Goal: Transaction & Acquisition: Purchase product/service

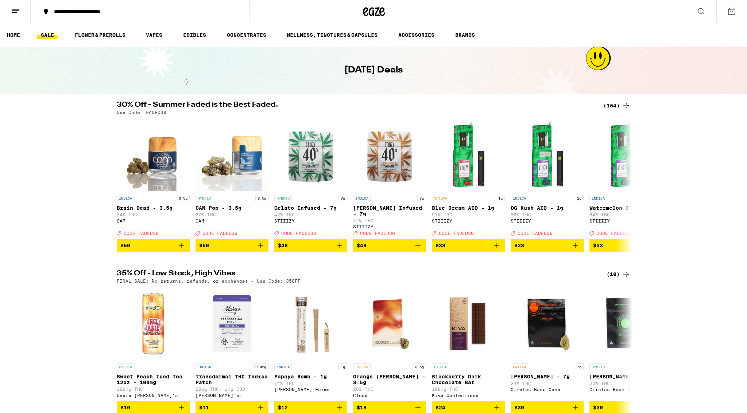
click at [52, 37] on link "SALE" at bounding box center [47, 35] width 20 height 9
click at [152, 37] on link "VAPES" at bounding box center [154, 35] width 24 height 9
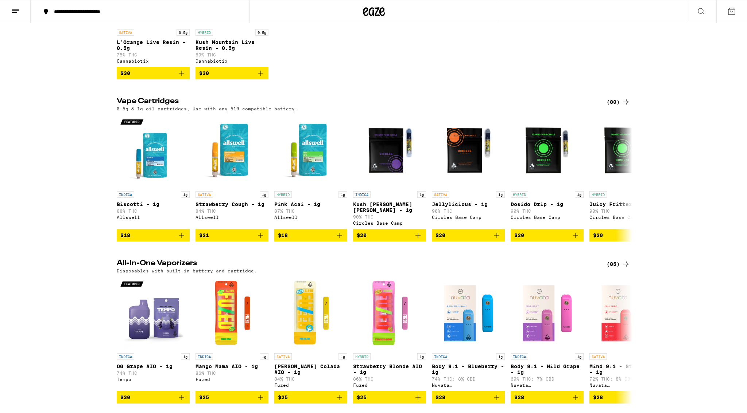
scroll to position [168, 0]
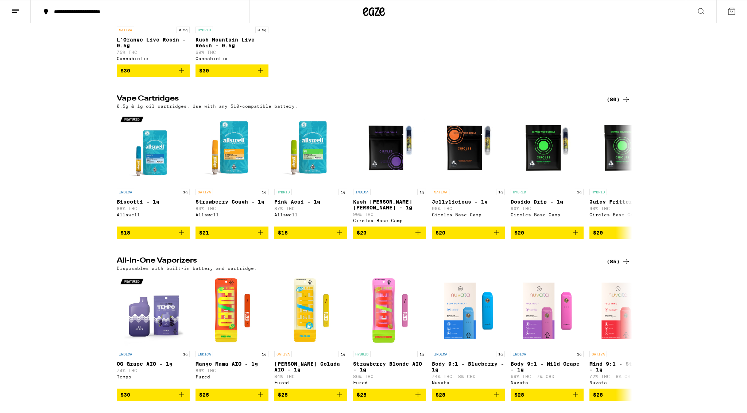
click at [612, 264] on div "(85)" at bounding box center [618, 261] width 24 height 9
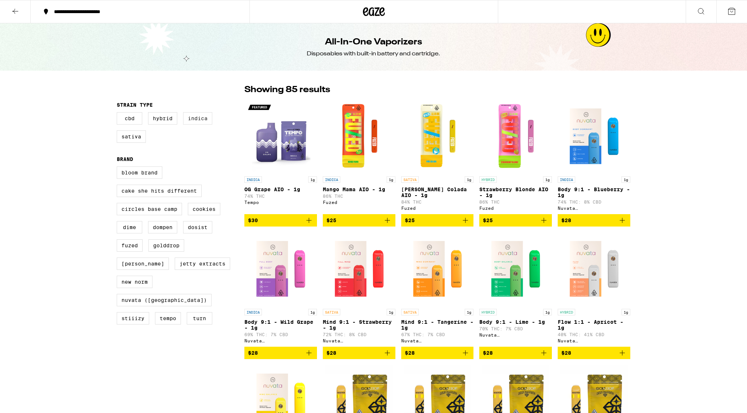
click at [206, 123] on label "Indica" at bounding box center [197, 118] width 29 height 12
click at [119, 114] on input "Indica" at bounding box center [118, 113] width 0 height 0
checkbox input "true"
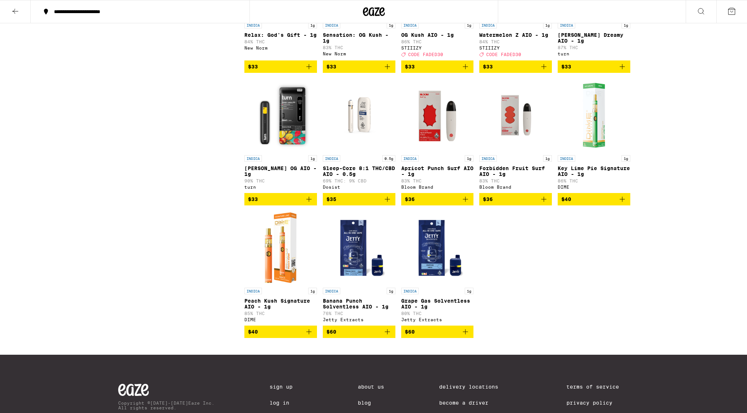
scroll to position [555, 0]
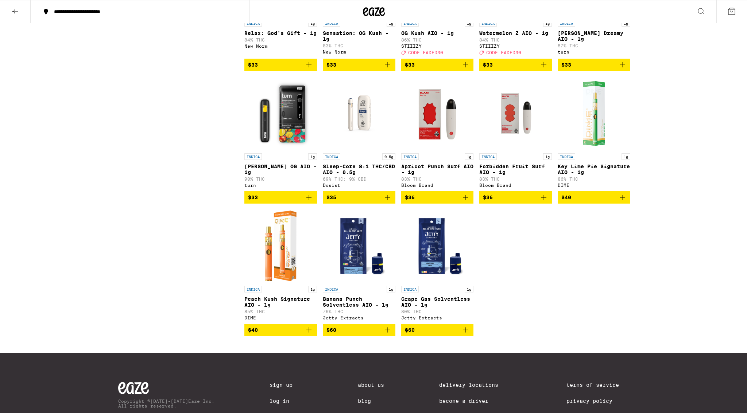
click at [466, 335] on icon "Add to bag" at bounding box center [465, 330] width 9 height 9
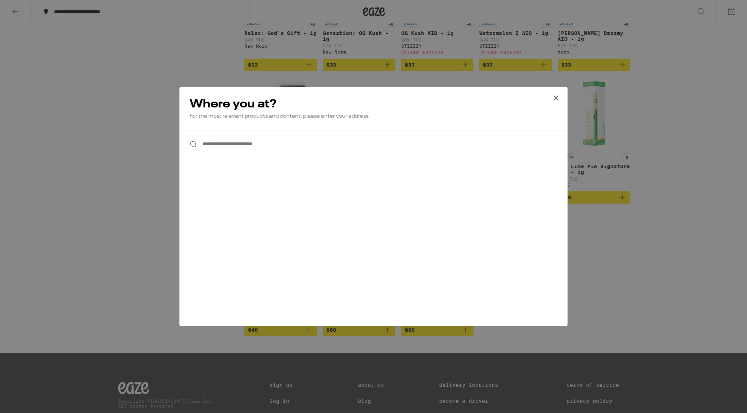
click at [274, 148] on input "**********" at bounding box center [373, 144] width 388 height 28
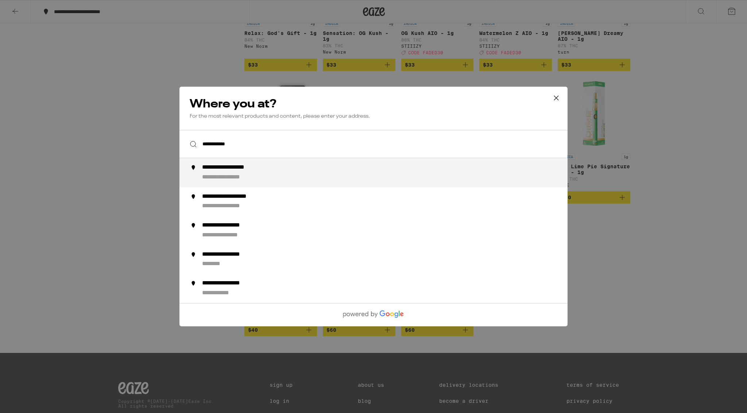
click at [279, 176] on div "**********" at bounding box center [388, 173] width 372 height 18
type input "**********"
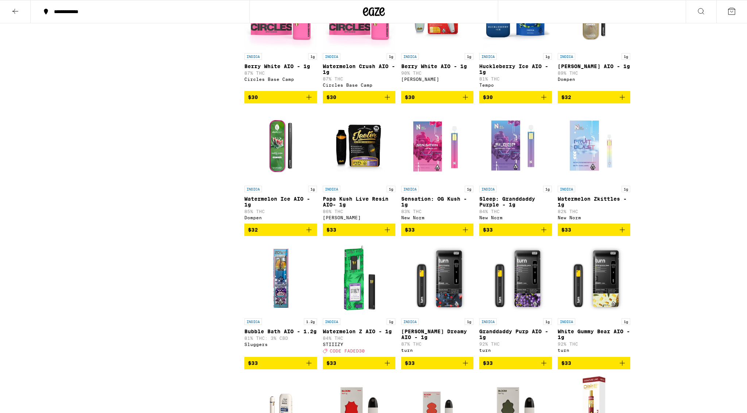
scroll to position [386, 0]
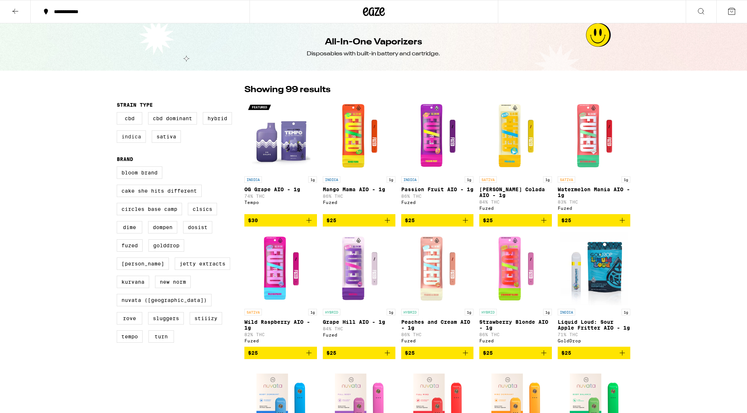
click at [127, 138] on label "Indica" at bounding box center [131, 137] width 29 height 12
click at [119, 114] on input "Indica" at bounding box center [118, 113] width 0 height 0
checkbox input "true"
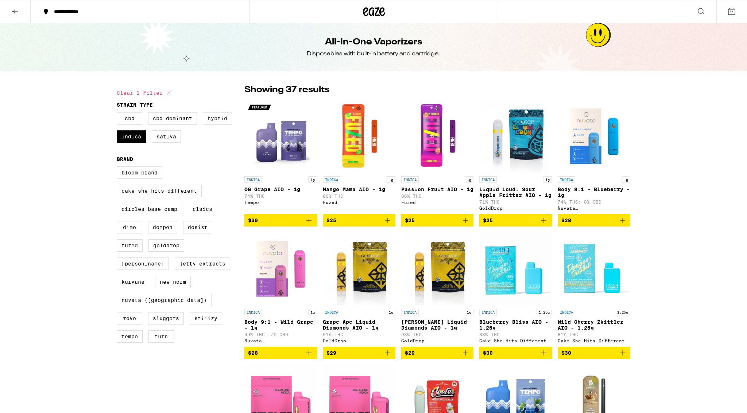
click at [217, 116] on label "Hybrid" at bounding box center [217, 118] width 29 height 12
click at [119, 114] on input "Hybrid" at bounding box center [118, 113] width 0 height 0
checkbox input "true"
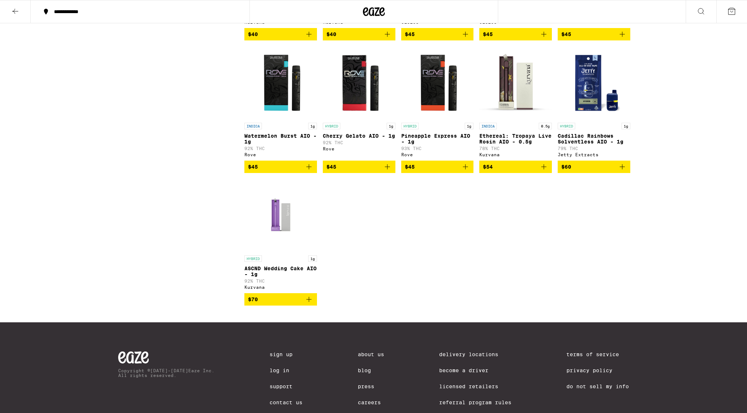
scroll to position [1783, 0]
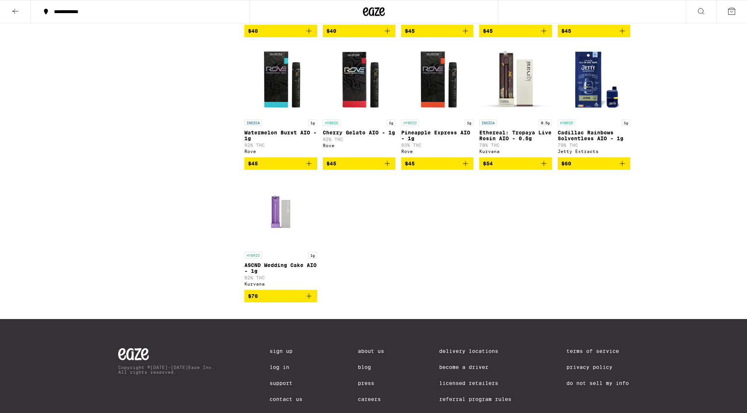
click at [730, 12] on icon at bounding box center [731, 11] width 9 height 9
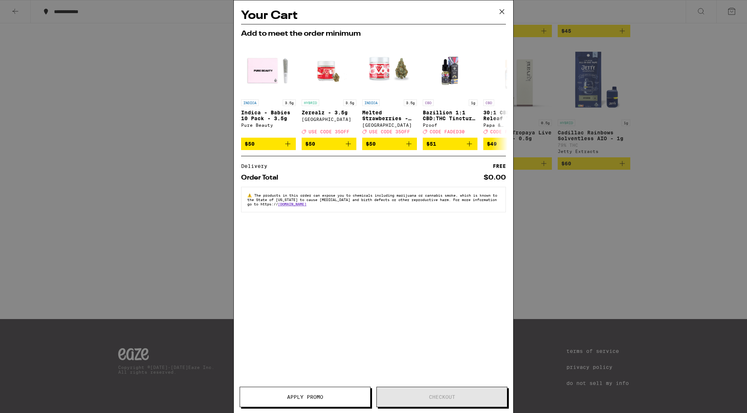
click at [502, 11] on icon at bounding box center [501, 11] width 11 height 11
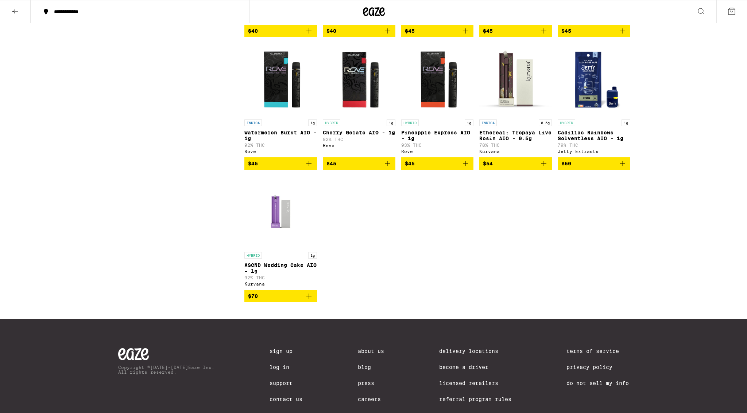
click at [17, 12] on icon at bounding box center [15, 11] width 9 height 9
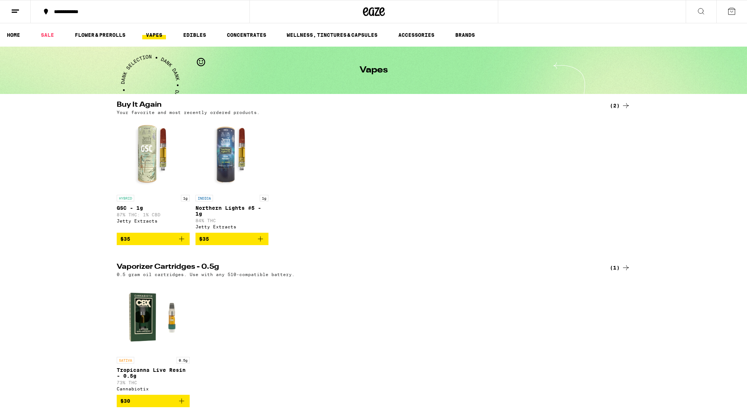
click at [260, 242] on icon "Add to bag" at bounding box center [260, 239] width 5 height 5
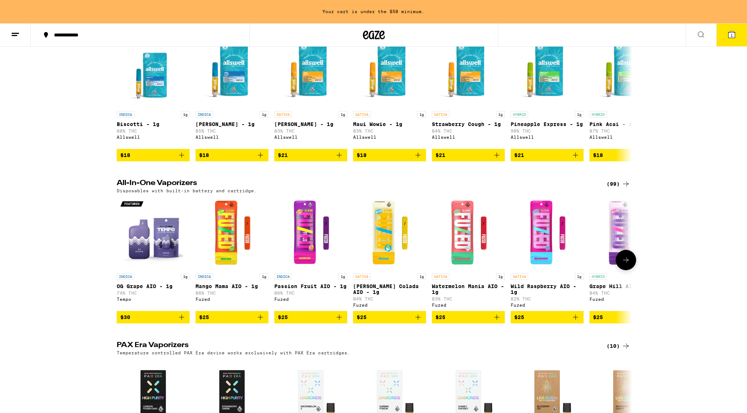
scroll to position [432, 0]
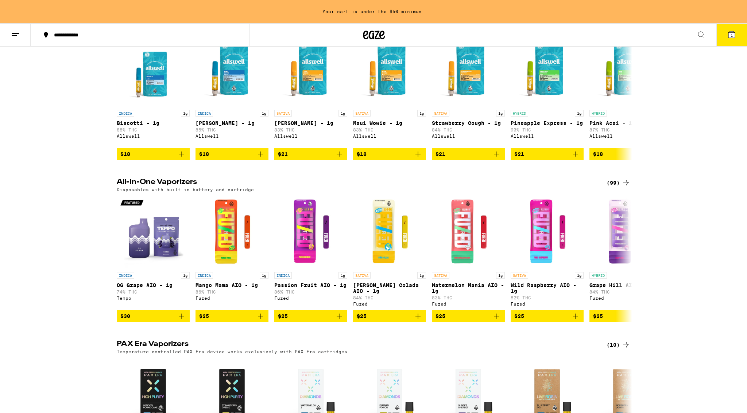
click at [610, 187] on div "(99)" at bounding box center [618, 183] width 24 height 9
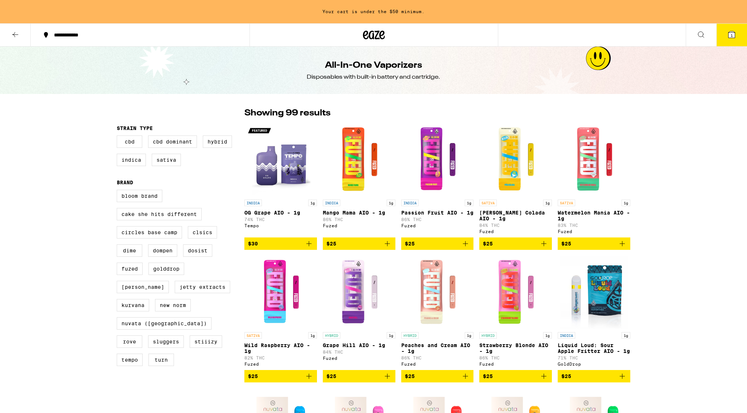
click at [18, 36] on icon at bounding box center [15, 34] width 9 height 9
click at [373, 36] on icon at bounding box center [374, 34] width 22 height 13
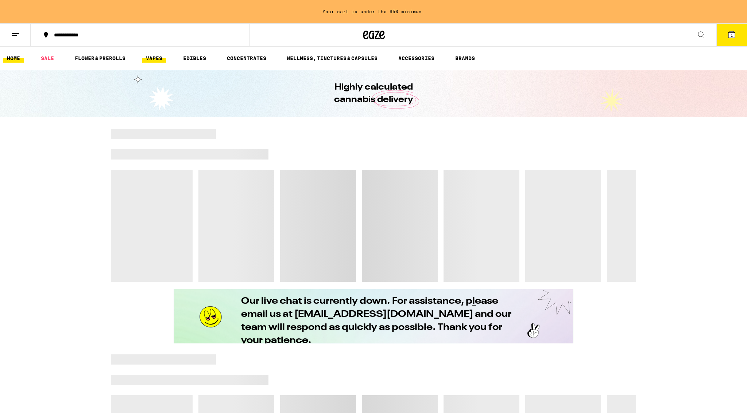
click at [158, 56] on link "VAPES" at bounding box center [154, 58] width 24 height 9
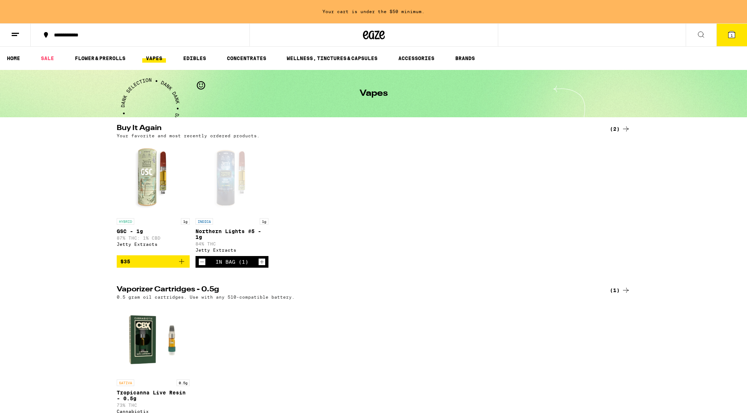
click at [182, 266] on icon "Add to bag" at bounding box center [181, 261] width 9 height 9
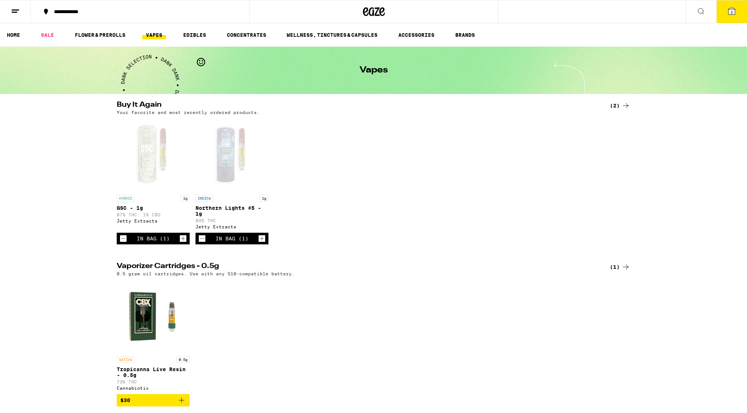
click at [731, 13] on span "2" at bounding box center [731, 12] width 2 height 4
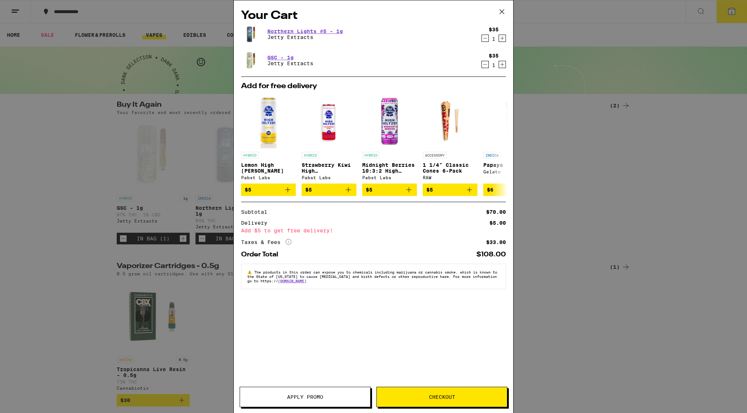
click at [485, 63] on icon "Decrement" at bounding box center [485, 64] width 7 height 9
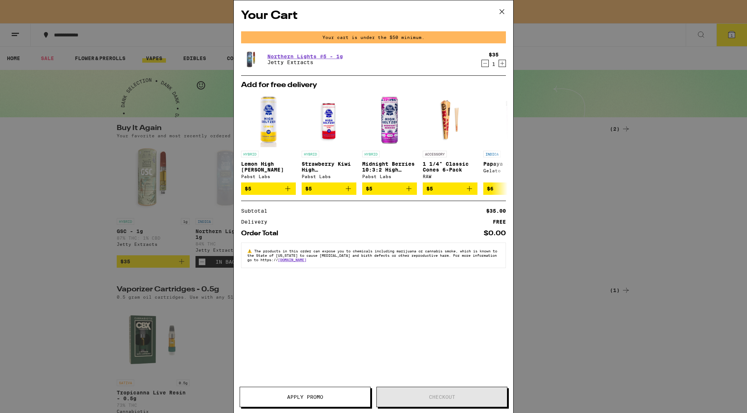
click at [502, 11] on icon at bounding box center [502, 11] width 4 height 4
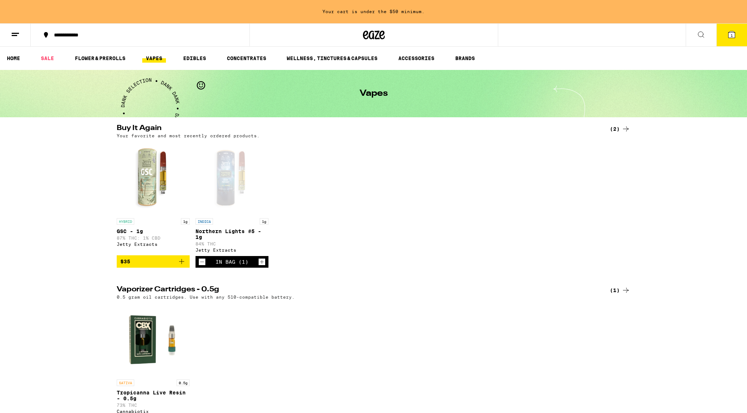
click at [702, 34] on icon at bounding box center [700, 34] width 9 height 9
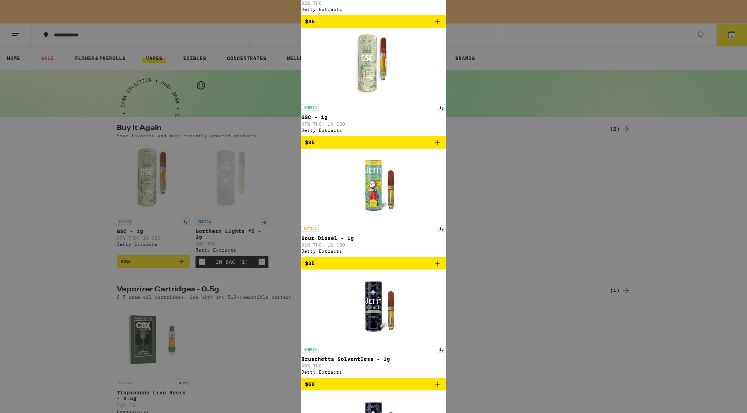
type input "jetty"
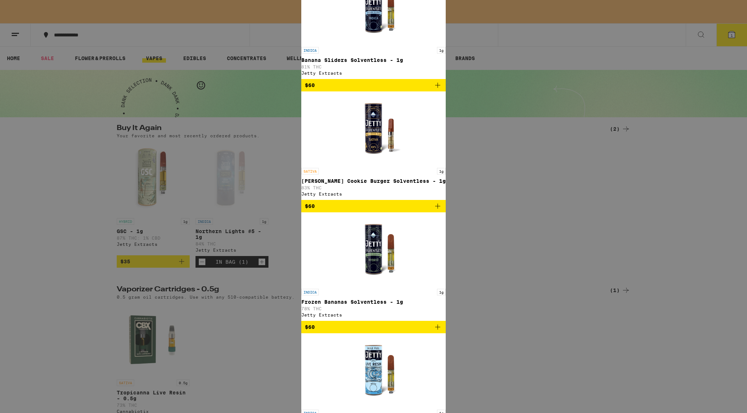
scroll to position [290, 0]
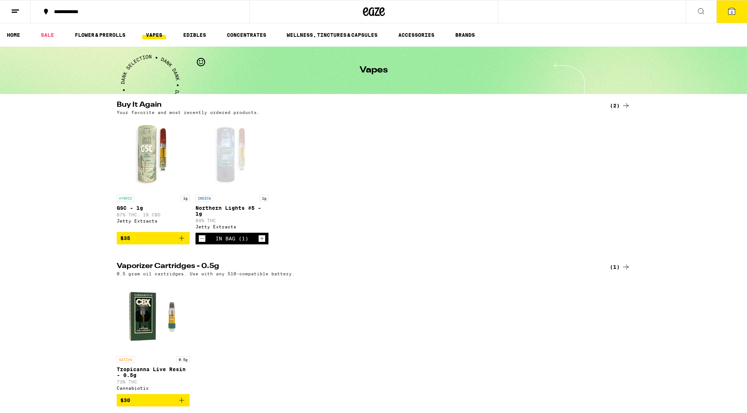
click at [732, 12] on span "2" at bounding box center [731, 12] width 2 height 4
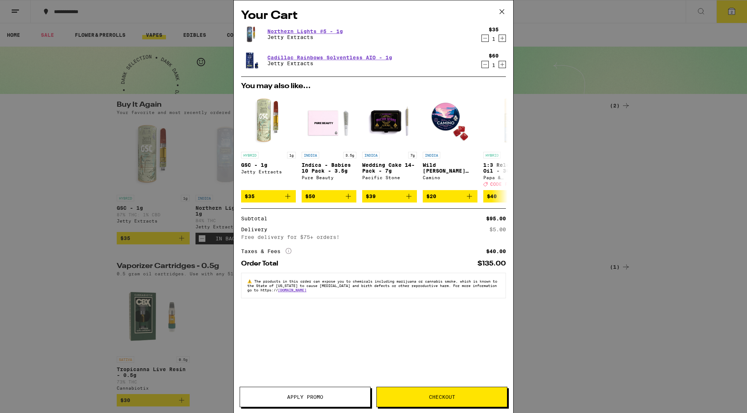
click at [485, 39] on icon "Decrement" at bounding box center [485, 38] width 7 height 9
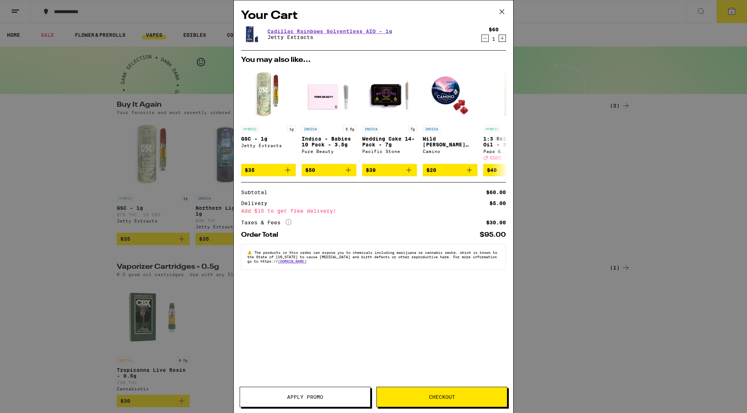
click at [500, 13] on icon at bounding box center [502, 11] width 4 height 4
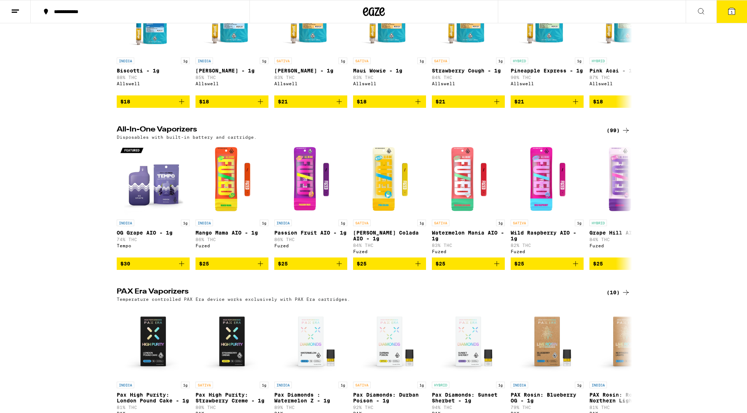
scroll to position [461, 0]
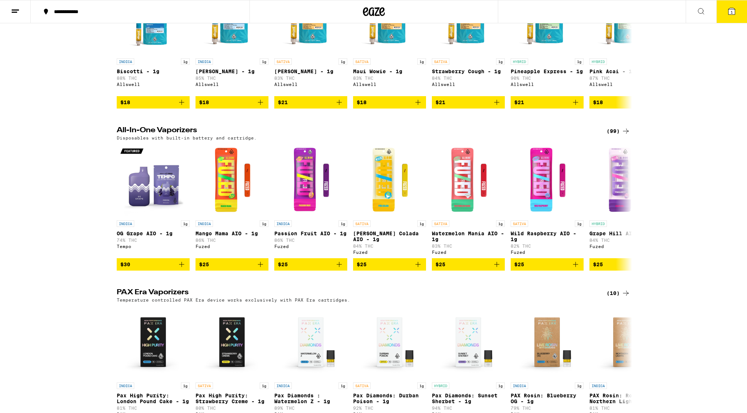
click at [626, 136] on icon at bounding box center [625, 131] width 9 height 9
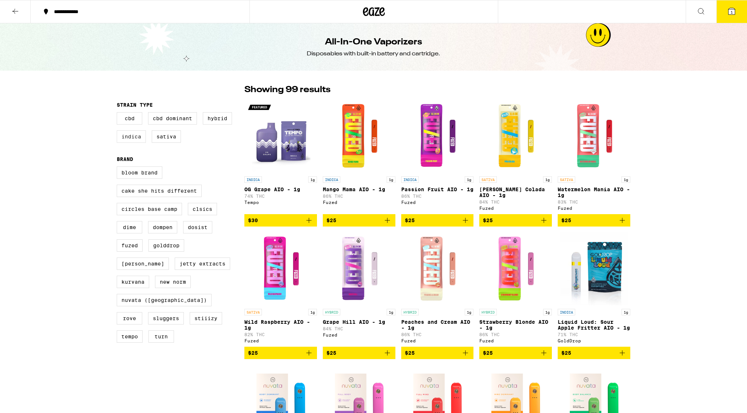
click at [131, 139] on label "Indica" at bounding box center [131, 137] width 29 height 12
click at [119, 114] on input "Indica" at bounding box center [118, 113] width 0 height 0
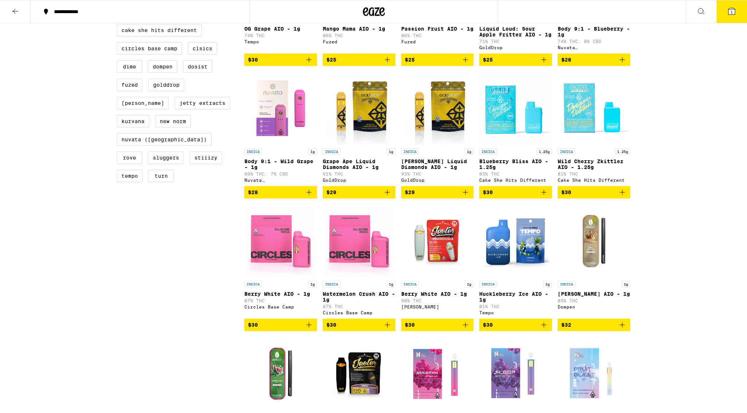
scroll to position [110, 0]
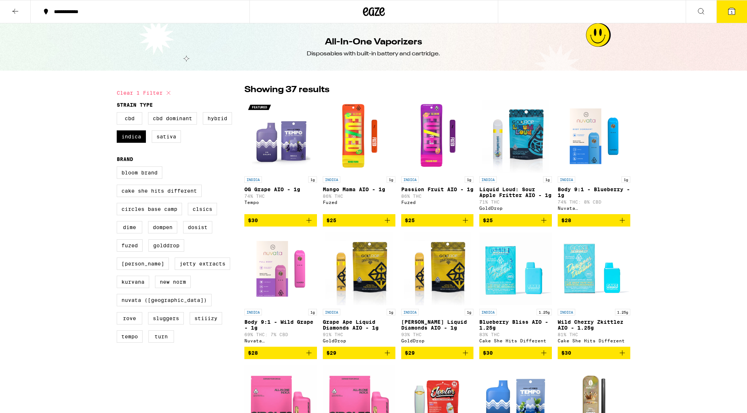
checkbox input "false"
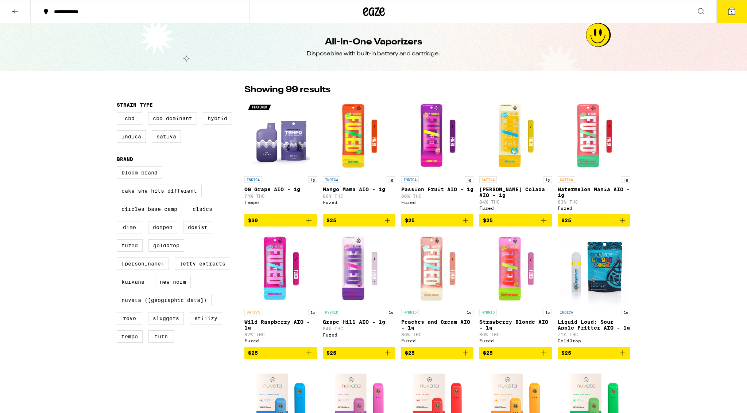
click at [379, 10] on icon at bounding box center [381, 11] width 5 height 9
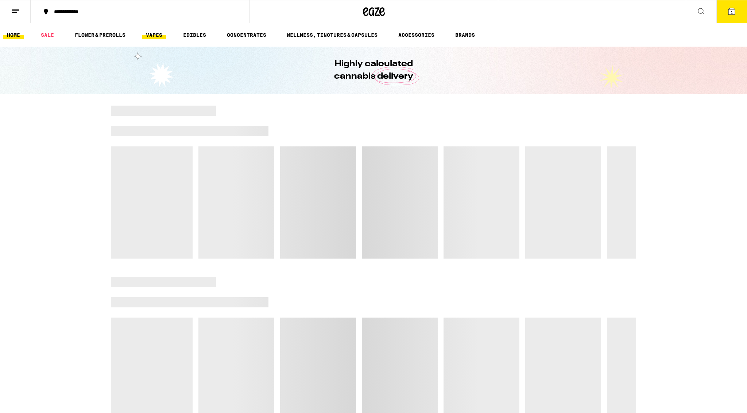
click at [152, 35] on link "VAPES" at bounding box center [154, 35] width 24 height 9
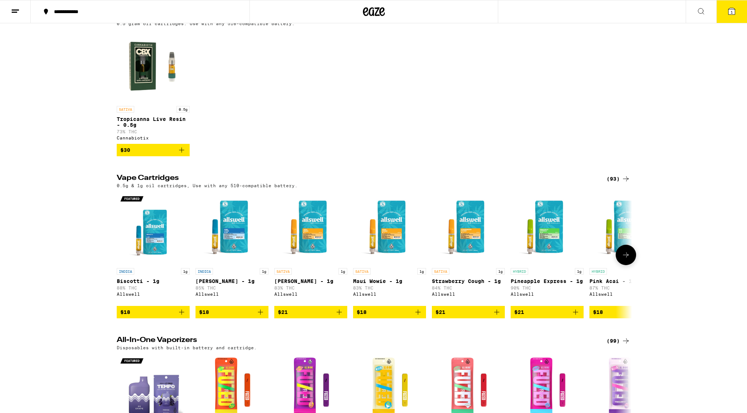
scroll to position [271, 0]
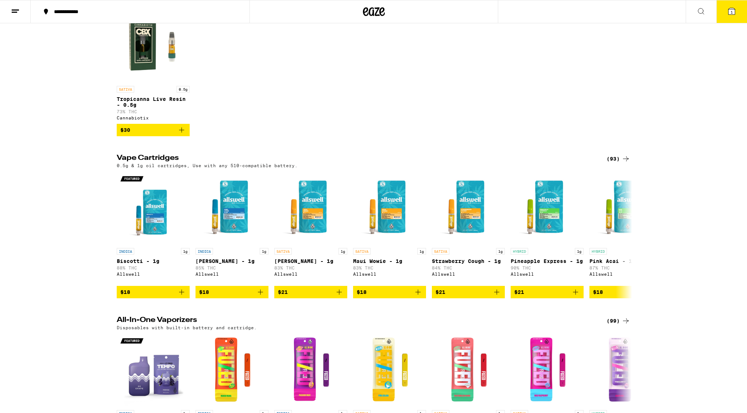
click at [624, 163] on icon at bounding box center [625, 159] width 9 height 9
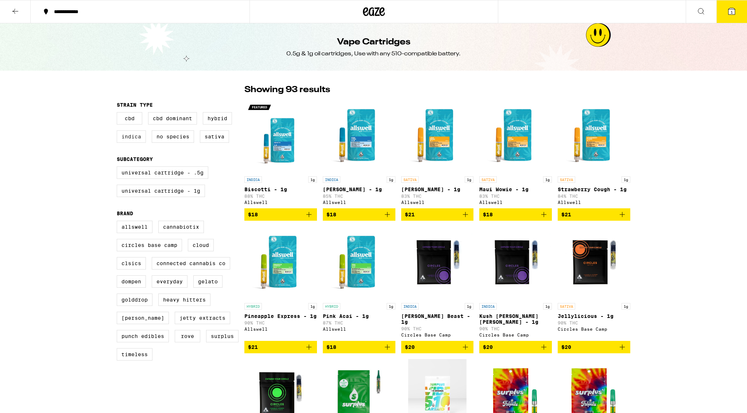
click at [131, 141] on label "Indica" at bounding box center [131, 137] width 29 height 12
click at [119, 114] on input "Indica" at bounding box center [118, 113] width 0 height 0
checkbox input "true"
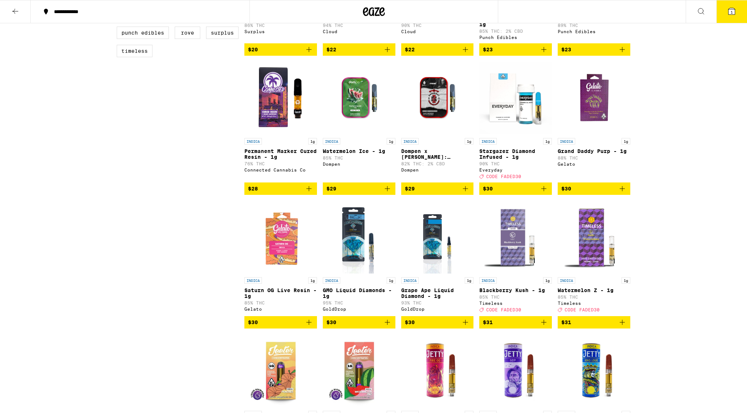
scroll to position [303, 0]
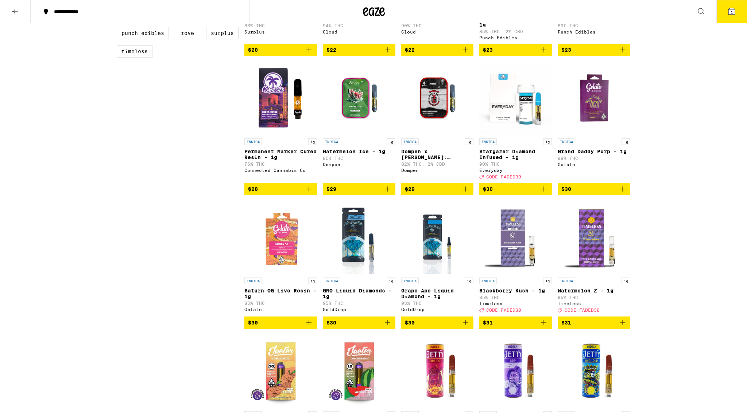
click at [543, 194] on icon "Add to bag" at bounding box center [543, 189] width 9 height 9
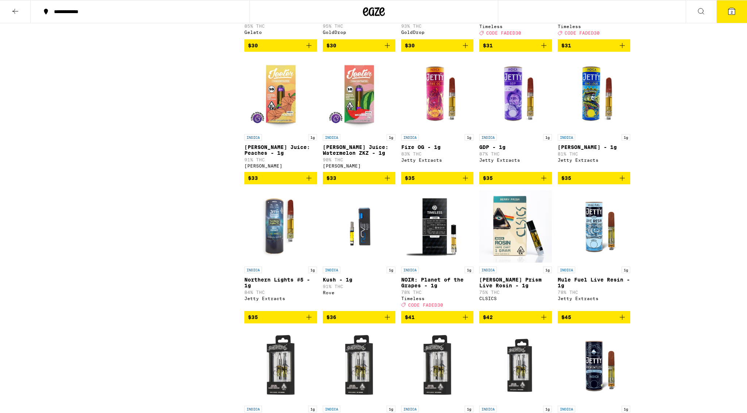
scroll to position [585, 0]
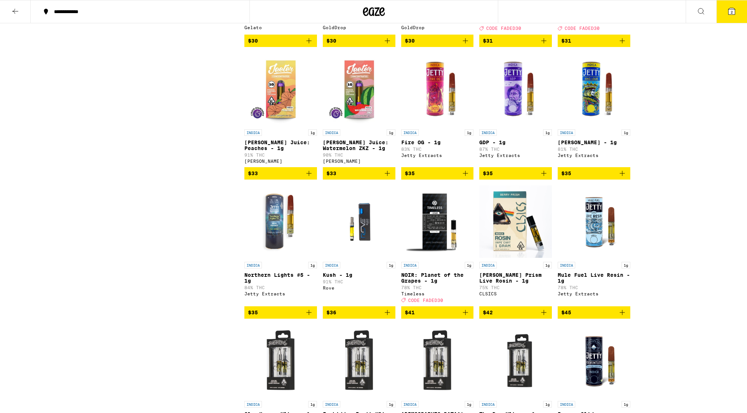
click at [307, 317] on icon "Add to bag" at bounding box center [308, 312] width 9 height 9
click at [700, 11] on icon at bounding box center [700, 11] width 9 height 9
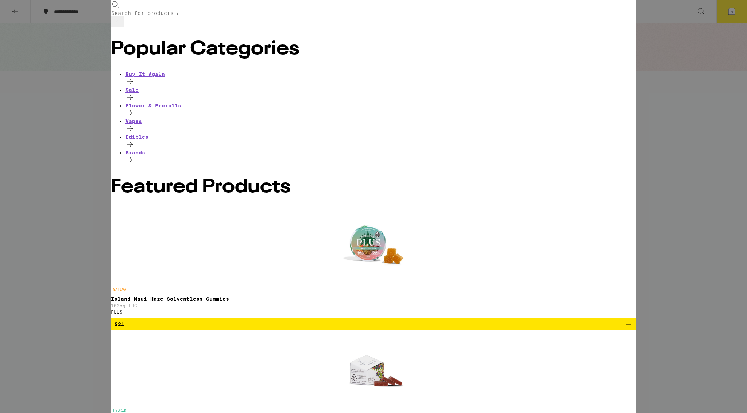
click at [731, 12] on div "Search for Products Popular Categories Buy It Again Sale Flower & Prerolls Vape…" at bounding box center [373, 206] width 747 height 413
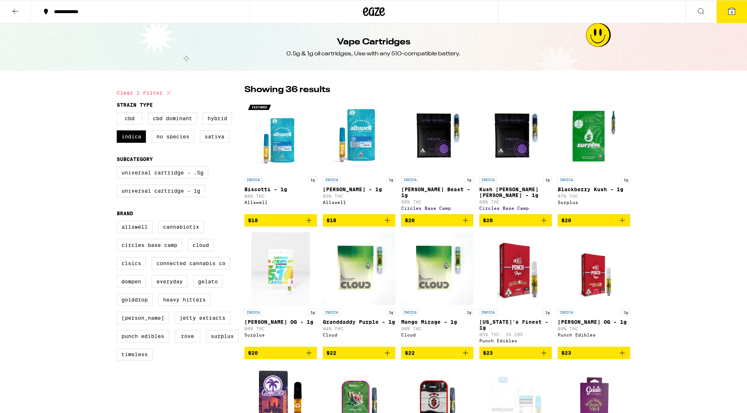
click at [732, 13] on span "3" at bounding box center [731, 12] width 2 height 4
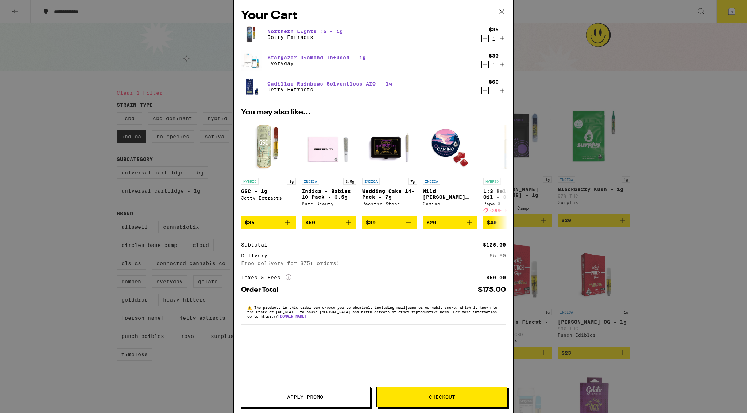
click at [485, 91] on icon "Decrement" at bounding box center [485, 90] width 7 height 9
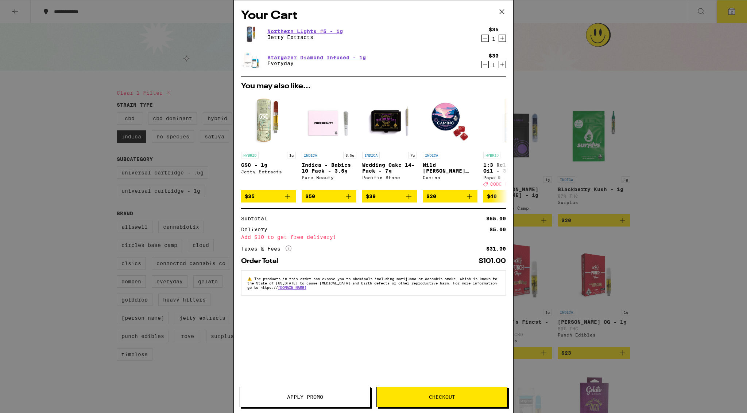
click at [300, 397] on span "Apply Promo" at bounding box center [305, 397] width 36 height 5
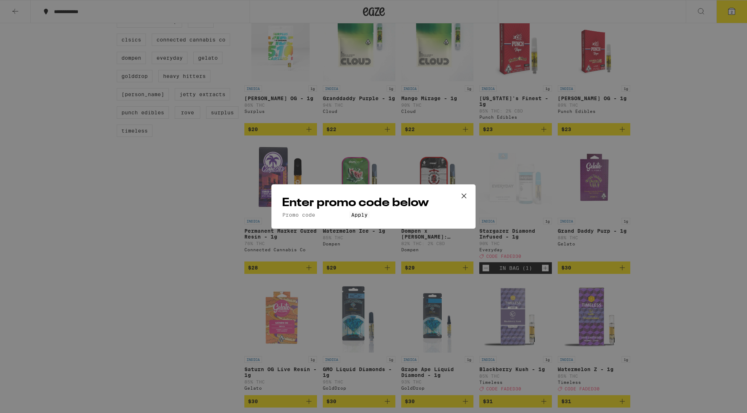
scroll to position [222, 0]
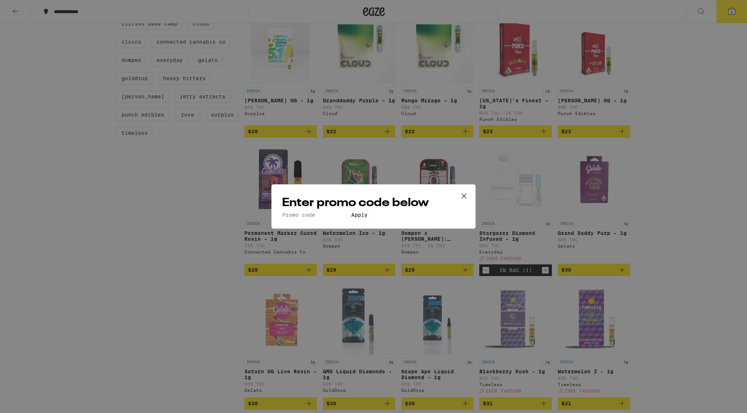
click at [345, 212] on input "Promo Code" at bounding box center [315, 215] width 67 height 7
click at [370, 218] on button "Apply" at bounding box center [359, 215] width 21 height 7
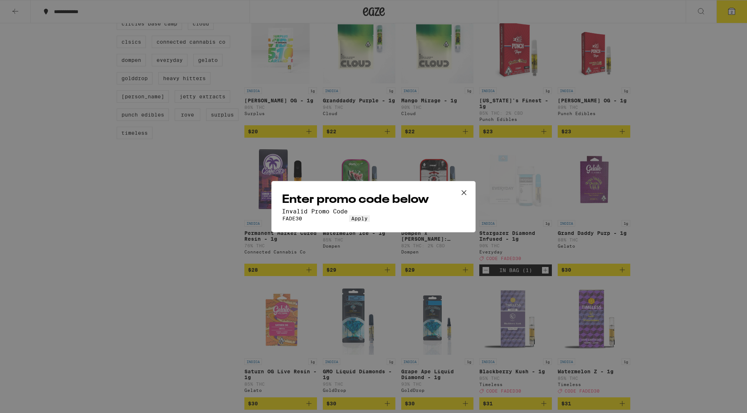
click at [295, 215] on input "FADE30" at bounding box center [315, 218] width 67 height 7
type input "FADED30"
click at [349, 215] on button "Apply" at bounding box center [359, 218] width 21 height 7
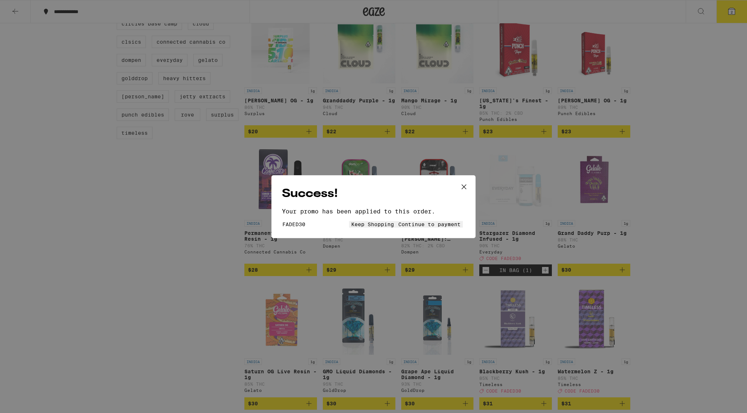
click at [349, 227] on button "Keep Shopping" at bounding box center [372, 224] width 47 height 7
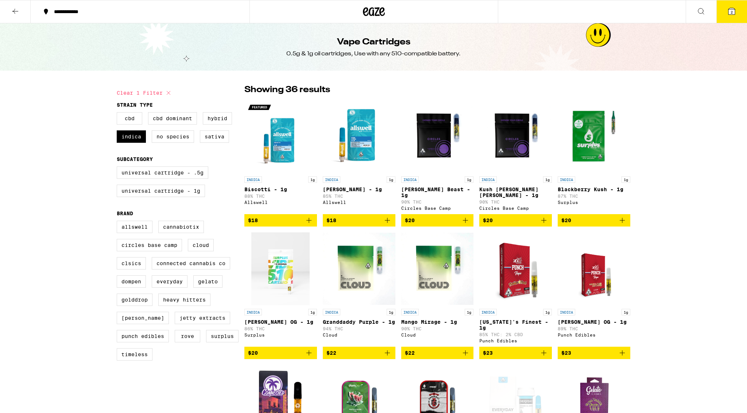
click at [700, 15] on button at bounding box center [700, 11] width 31 height 23
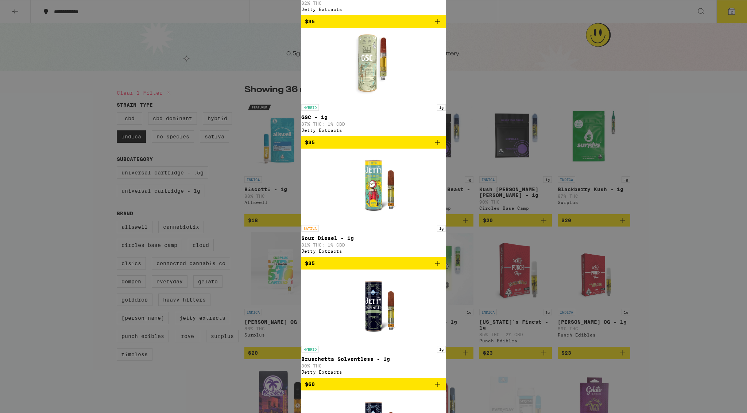
type input "jetty"
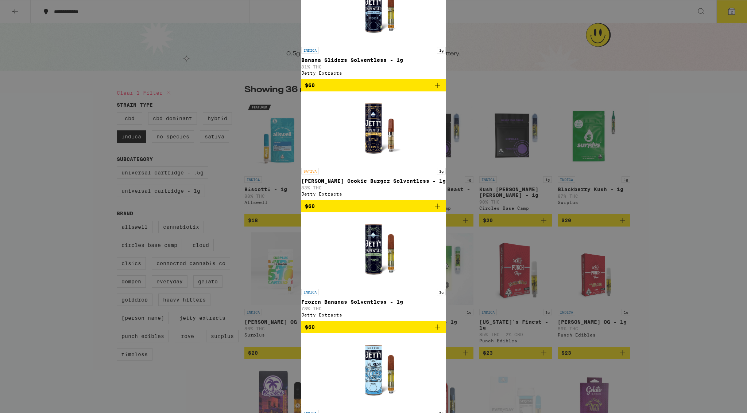
scroll to position [290, 0]
click at [732, 10] on div "Search for Products jetty Clear 20 results for "jetty" Brands ( 1 ) Jetty Extra…" at bounding box center [373, 206] width 747 height 413
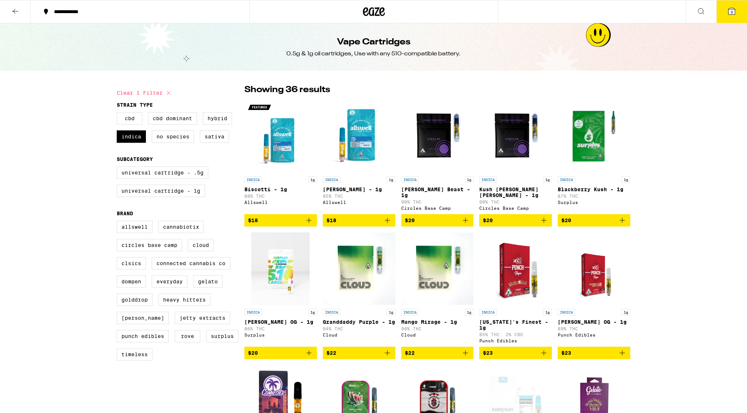
click at [731, 13] on span "3" at bounding box center [731, 12] width 2 height 4
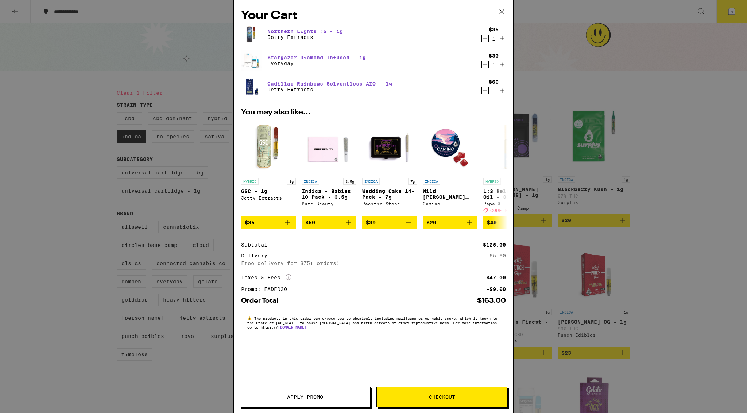
click at [485, 65] on icon "Decrement" at bounding box center [485, 64] width 7 height 9
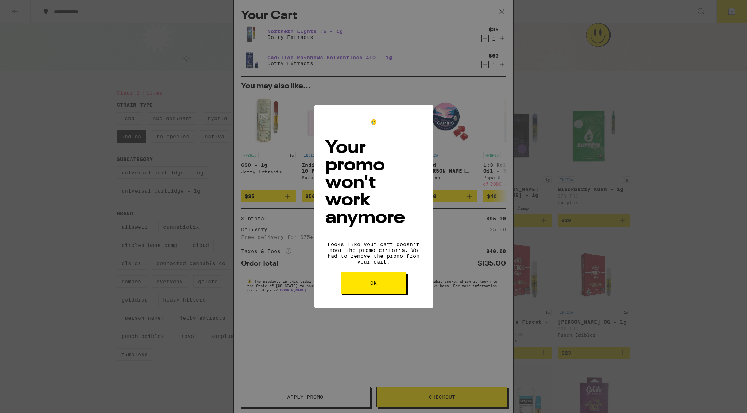
click at [391, 272] on button "OK" at bounding box center [374, 283] width 66 height 22
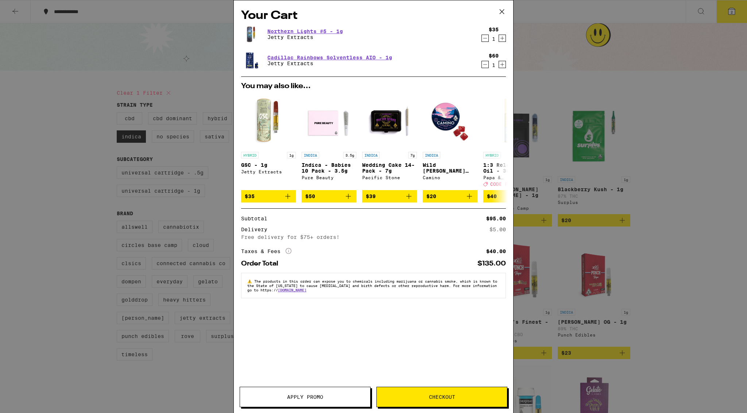
click at [486, 38] on icon "Decrement" at bounding box center [485, 38] width 7 height 9
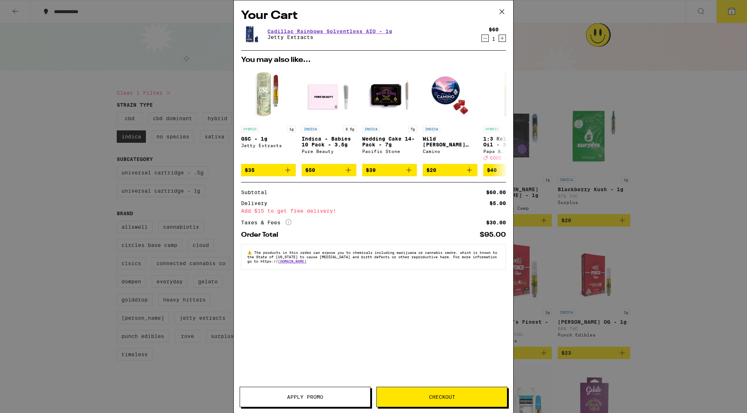
click at [456, 398] on span "Checkout" at bounding box center [442, 397] width 130 height 5
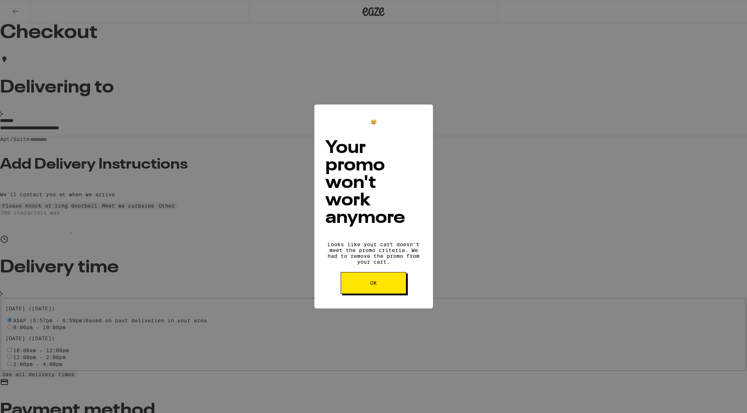
click at [386, 272] on button "OK" at bounding box center [374, 283] width 66 height 22
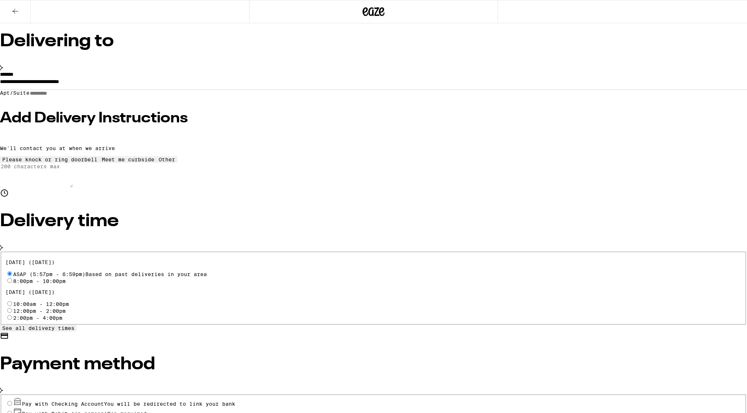
scroll to position [59, 0]
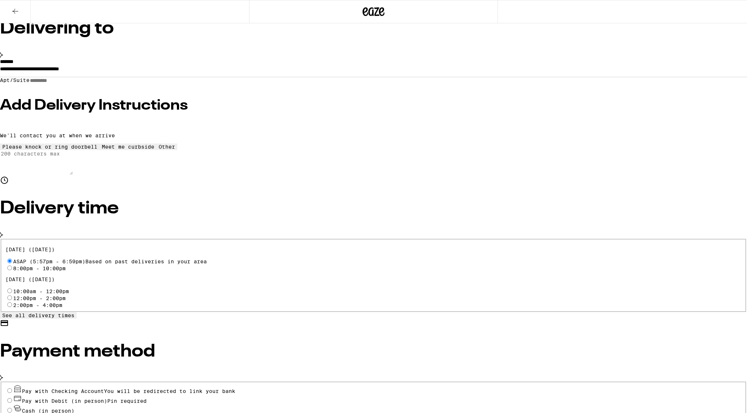
click at [12, 389] on input "Pay with Checking Account You will be redirected to link your bank" at bounding box center [9, 391] width 5 height 5
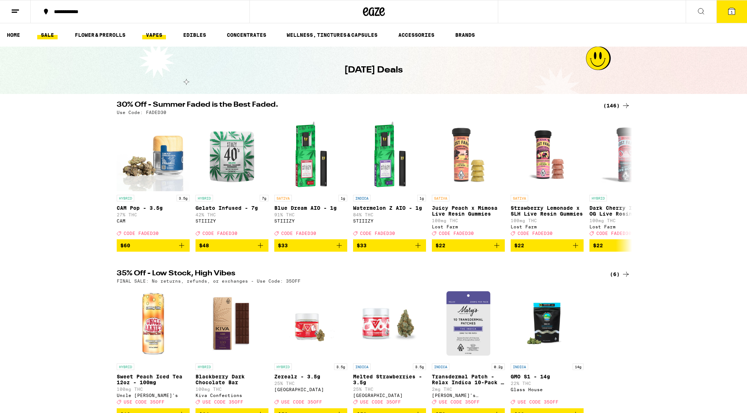
click at [152, 34] on link "VAPES" at bounding box center [154, 35] width 24 height 9
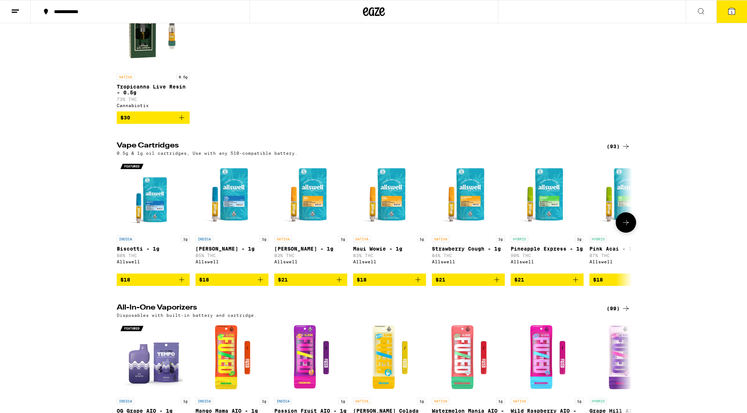
scroll to position [284, 0]
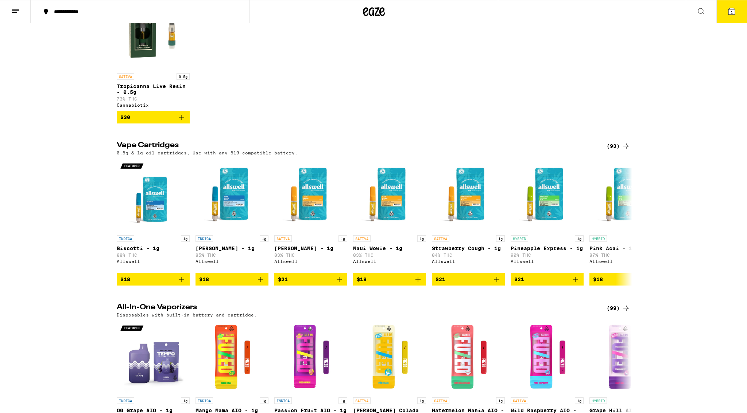
click at [626, 313] on icon at bounding box center [625, 308] width 9 height 9
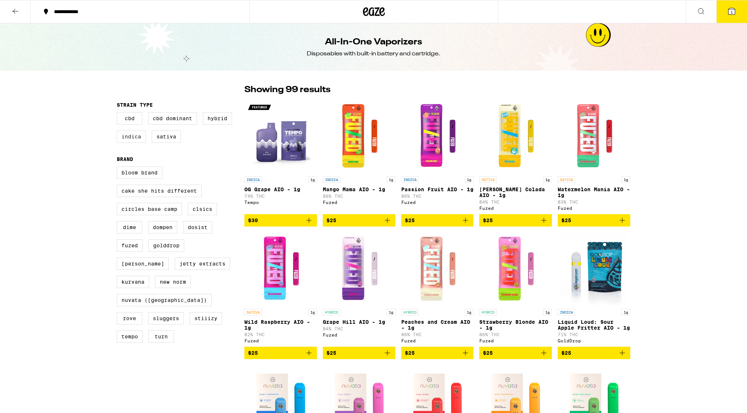
click at [128, 138] on label "Indica" at bounding box center [131, 137] width 29 height 12
click at [119, 114] on input "Indica" at bounding box center [118, 113] width 0 height 0
checkbox input "true"
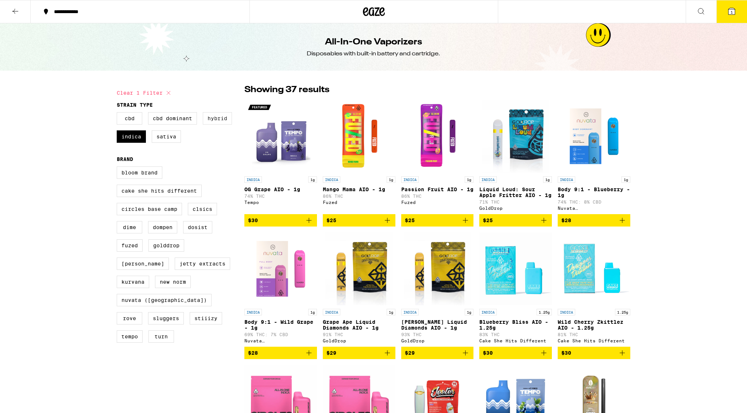
click at [220, 120] on label "Hybrid" at bounding box center [217, 118] width 29 height 12
click at [119, 114] on input "Hybrid" at bounding box center [118, 113] width 0 height 0
checkbox input "true"
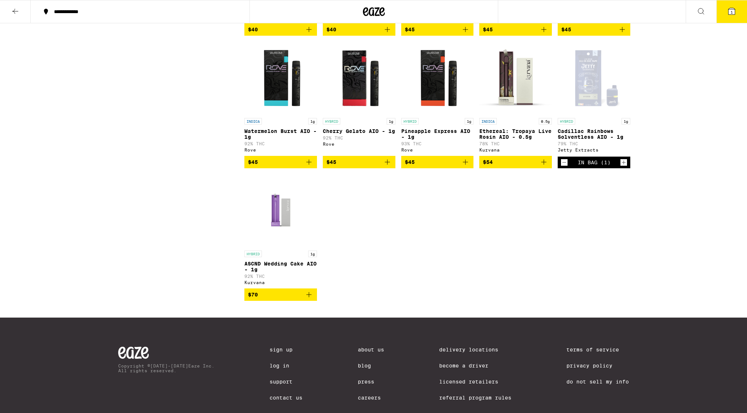
scroll to position [1783, 0]
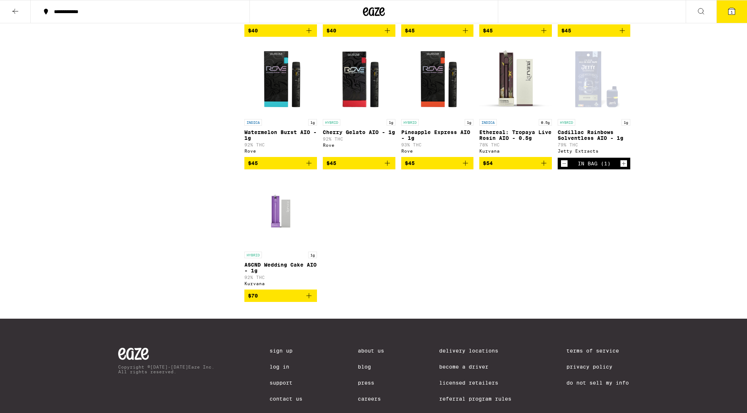
click at [730, 9] on icon at bounding box center [731, 11] width 7 height 7
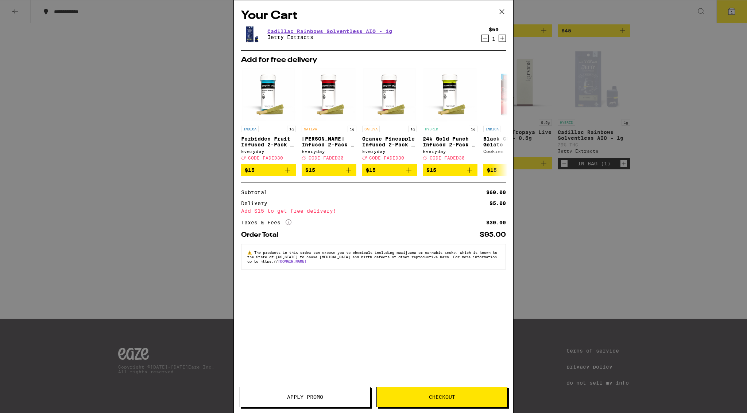
click at [445, 395] on span "Checkout" at bounding box center [442, 397] width 26 height 5
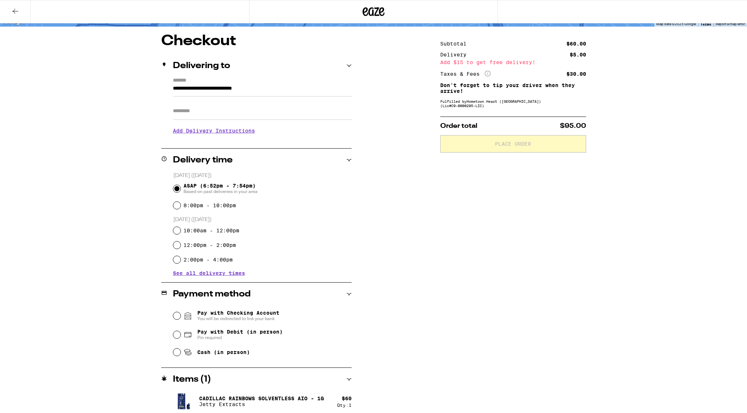
scroll to position [59, 0]
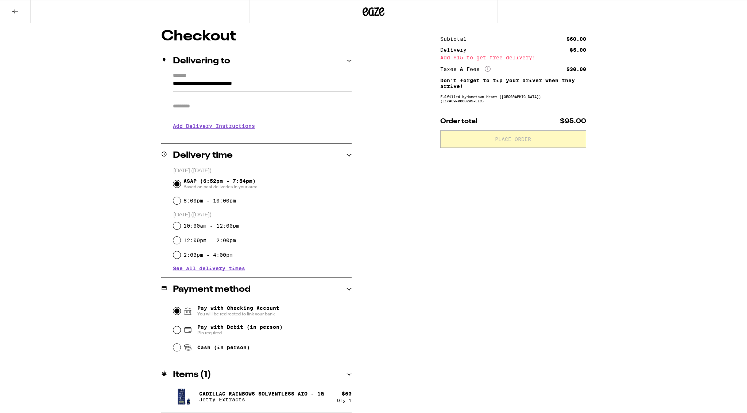
click at [180, 312] on input "Pay with Checking Account You will be redirected to link your bank" at bounding box center [176, 311] width 7 height 7
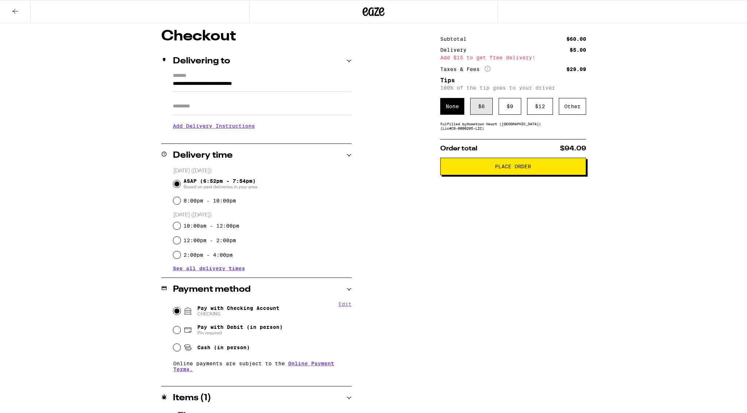
click at [480, 114] on div "$ 6" at bounding box center [481, 106] width 23 height 17
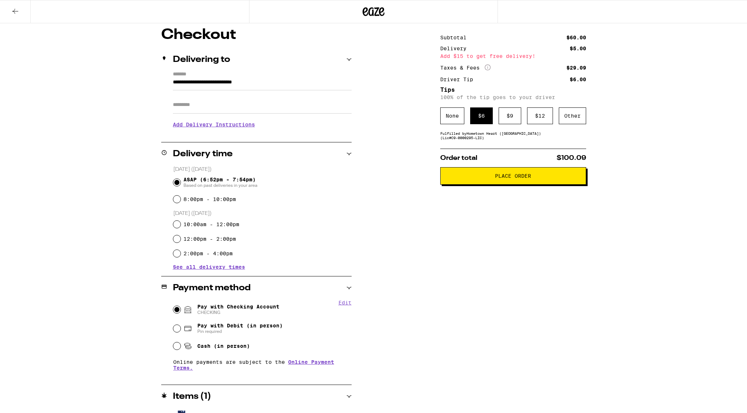
scroll to position [82, 0]
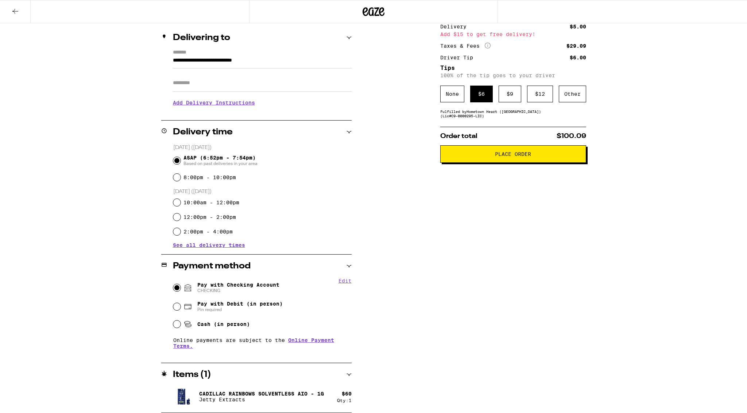
click at [526, 161] on button "Place Order" at bounding box center [513, 154] width 146 height 18
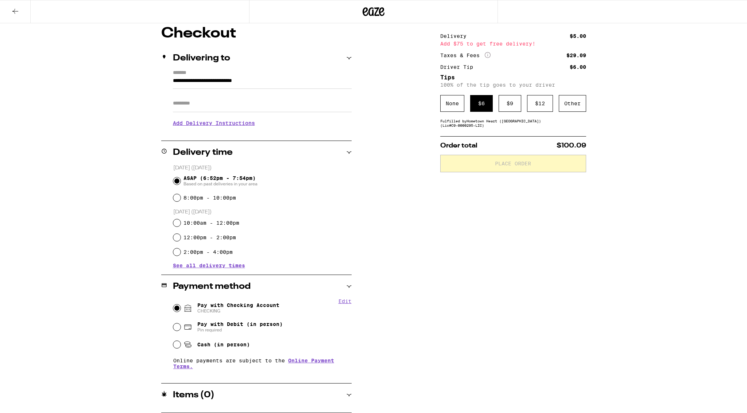
scroll to position [62, 0]
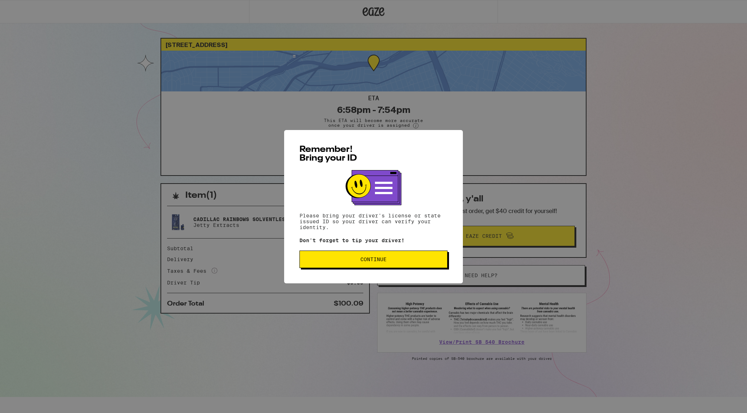
click at [378, 262] on span "Continue" at bounding box center [373, 259] width 26 height 5
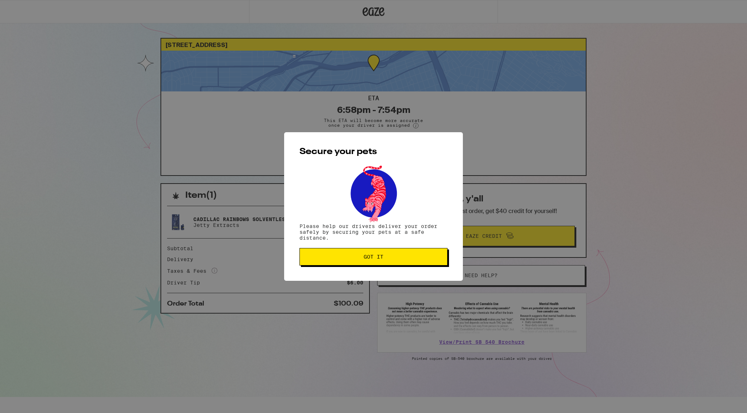
click at [378, 257] on span "Got it" at bounding box center [374, 257] width 20 height 5
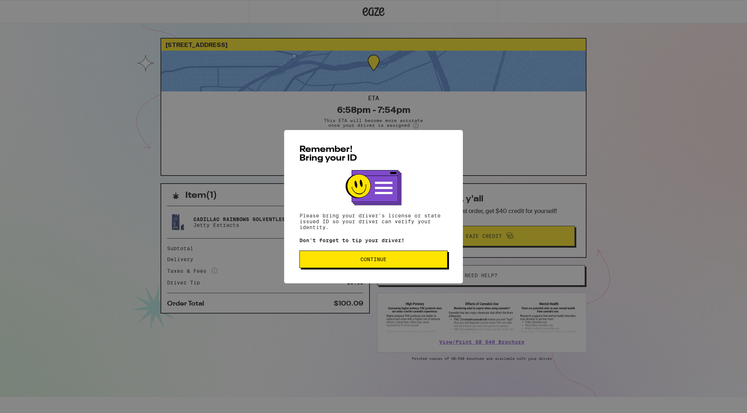
click at [435, 253] on button "Continue" at bounding box center [373, 260] width 148 height 18
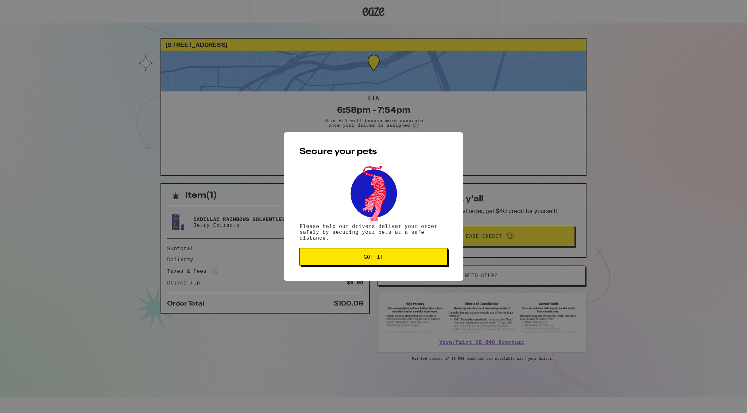
click at [426, 253] on button "Got it" at bounding box center [373, 257] width 148 height 18
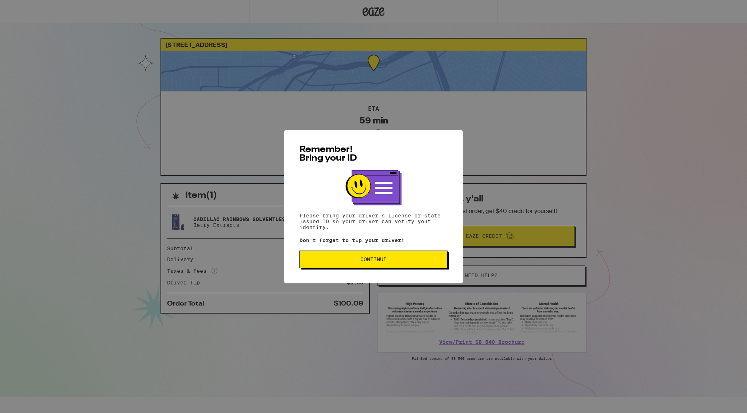
click at [368, 260] on span "Continue" at bounding box center [373, 259] width 26 height 5
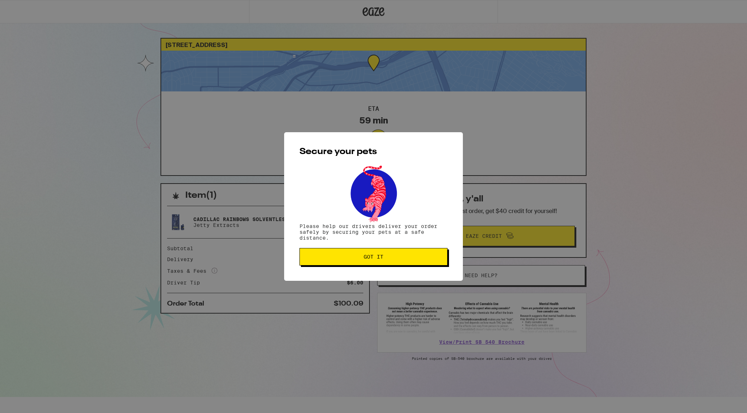
click at [437, 257] on span "Got it" at bounding box center [374, 257] width 136 height 5
